Goal: Task Accomplishment & Management: Use online tool/utility

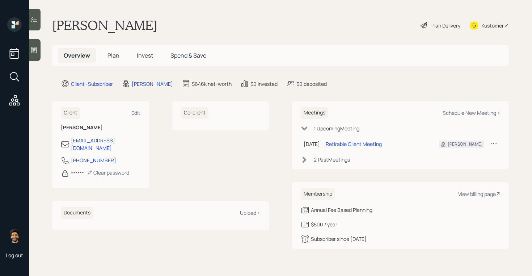
click at [113, 60] on h5 "Plan" at bounding box center [114, 56] width 24 height 16
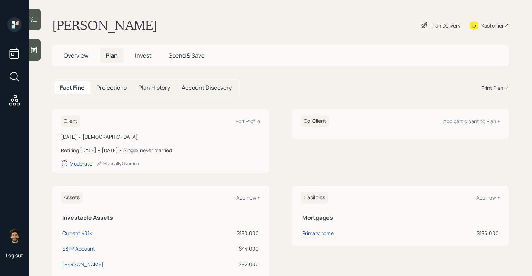
click at [443, 27] on div "Plan Delivery" at bounding box center [445, 26] width 29 height 8
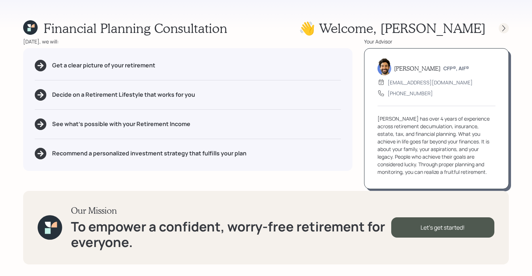
click at [499, 26] on div at bounding box center [503, 28] width 10 height 10
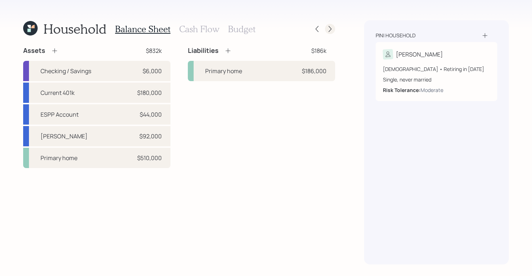
click at [329, 26] on icon at bounding box center [329, 28] width 7 height 7
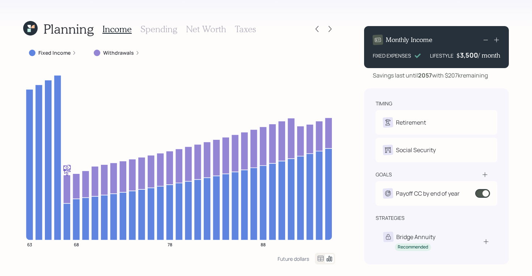
click at [28, 22] on icon at bounding box center [30, 28] width 14 height 14
